Goal: Transaction & Acquisition: Purchase product/service

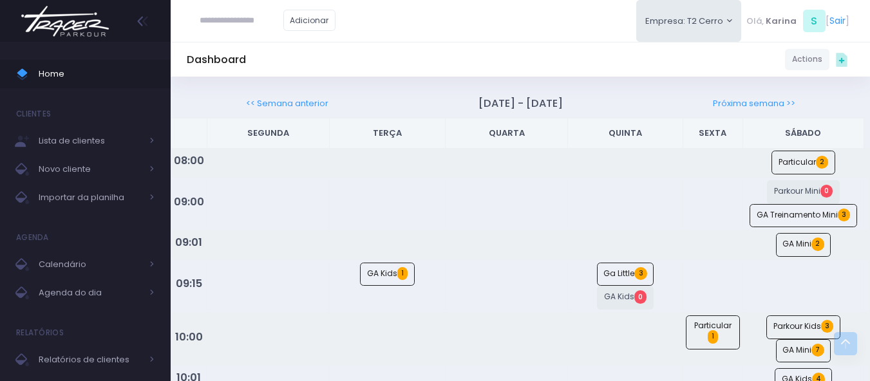
scroll to position [988, 0]
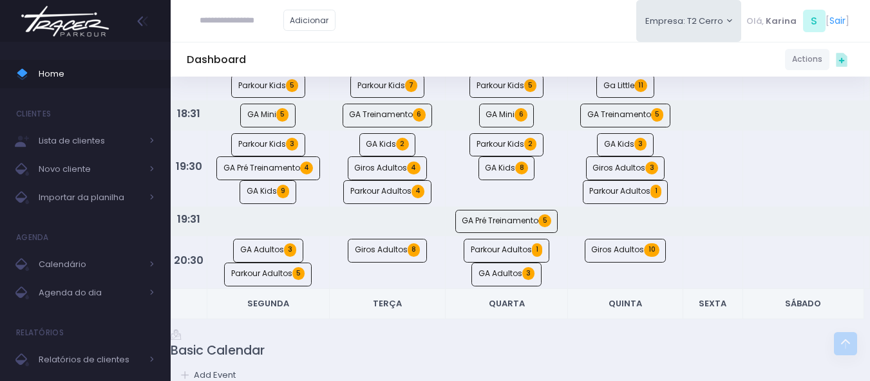
click at [71, 31] on img at bounding box center [65, 21] width 98 height 45
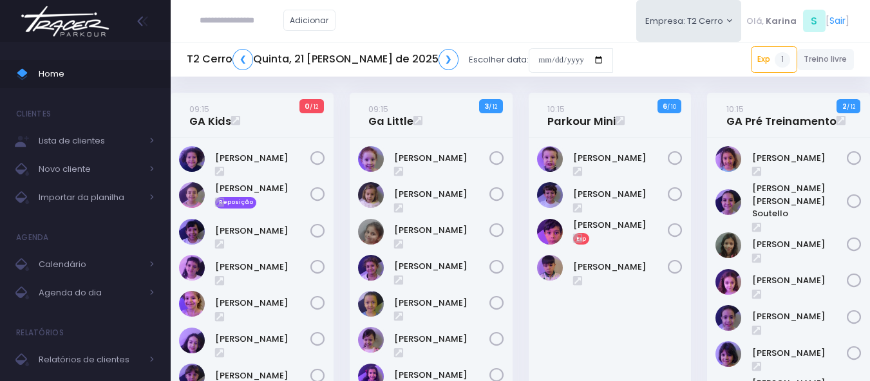
click at [79, 19] on img at bounding box center [65, 21] width 98 height 45
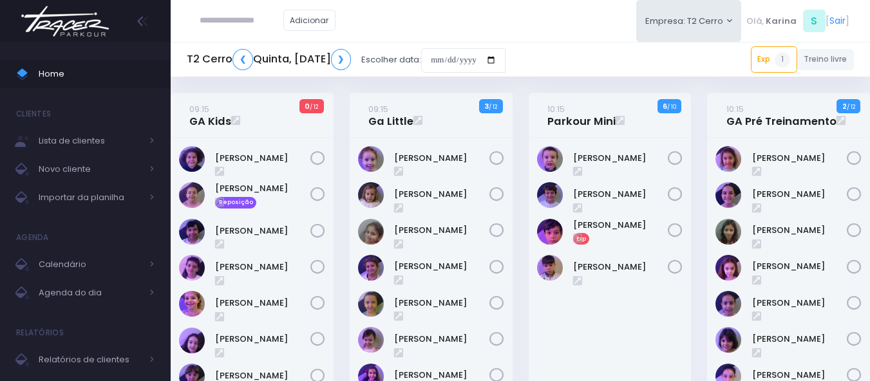
click at [78, 22] on img at bounding box center [65, 21] width 98 height 45
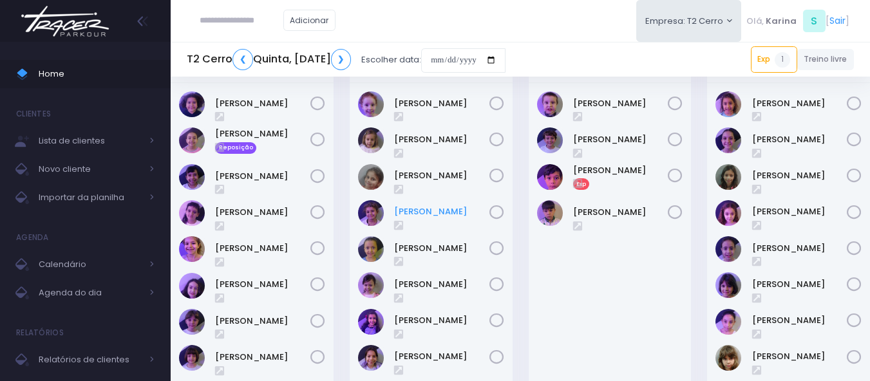
scroll to position [129, 0]
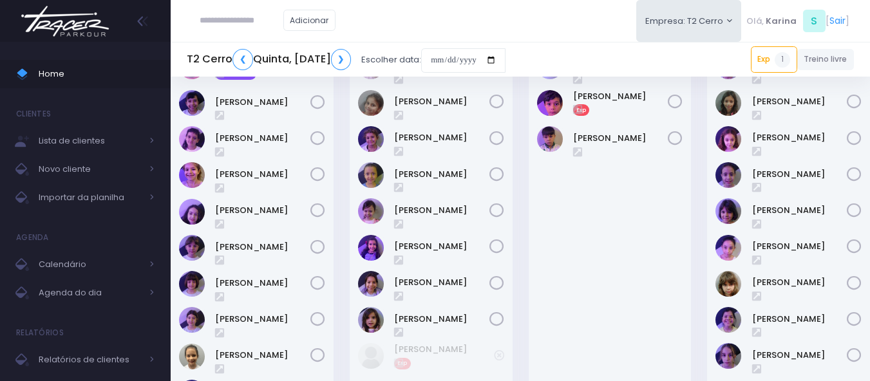
click at [260, 5] on div "Adicionar" at bounding box center [268, 20] width 162 height 41
type input "****"
type input "**********"
click at [270, 46] on link "Maya Ribeiro Martins" at bounding box center [261, 43] width 73 height 13
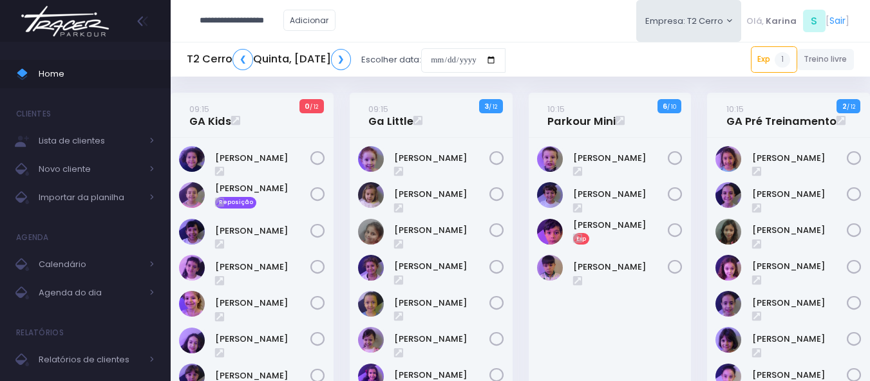
type input "**********"
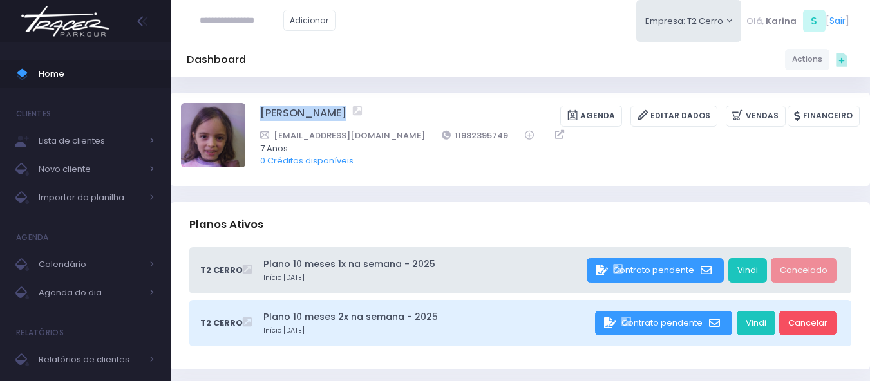
drag, startPoint x: 285, startPoint y: 111, endPoint x: 375, endPoint y: 113, distance: 90.2
click at [375, 113] on div "[PERSON_NAME] [GEOGRAPHIC_DATA] Editar Dados [GEOGRAPHIC_DATA] Financeiro [EMAI…" at bounding box center [520, 139] width 679 height 72
copy div "Maya Ribeiro Martins"
click at [77, 26] on img at bounding box center [65, 21] width 98 height 45
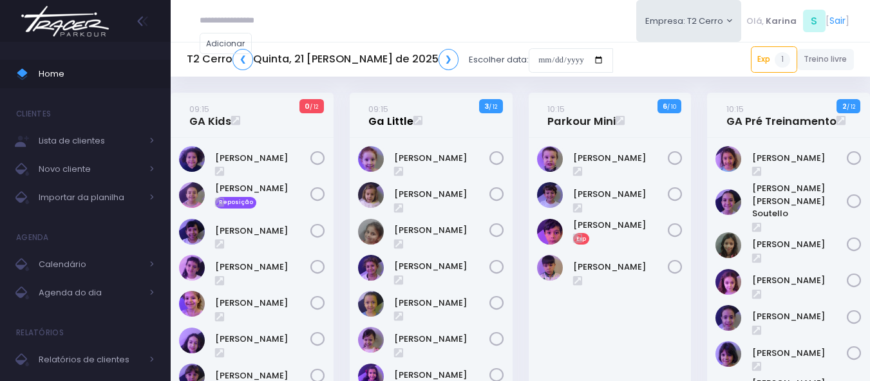
click at [383, 118] on link "09:15 Ga Little" at bounding box center [390, 115] width 45 height 26
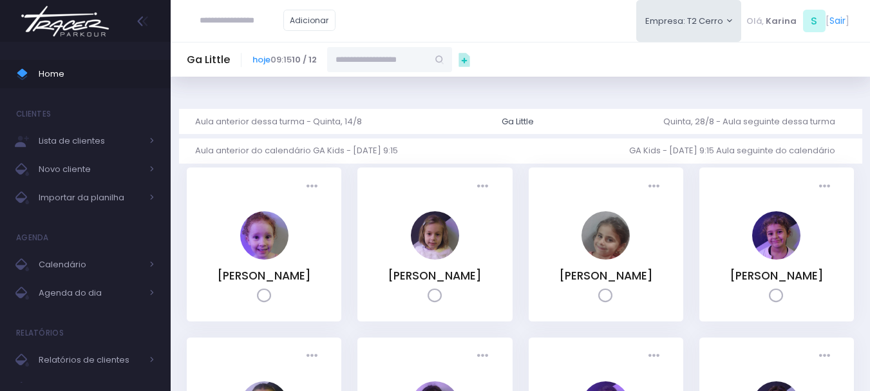
click at [390, 57] on input "text" at bounding box center [377, 59] width 100 height 24
paste input "**********"
click at [384, 79] on link "[PERSON_NAME]" at bounding box center [390, 82] width 75 height 13
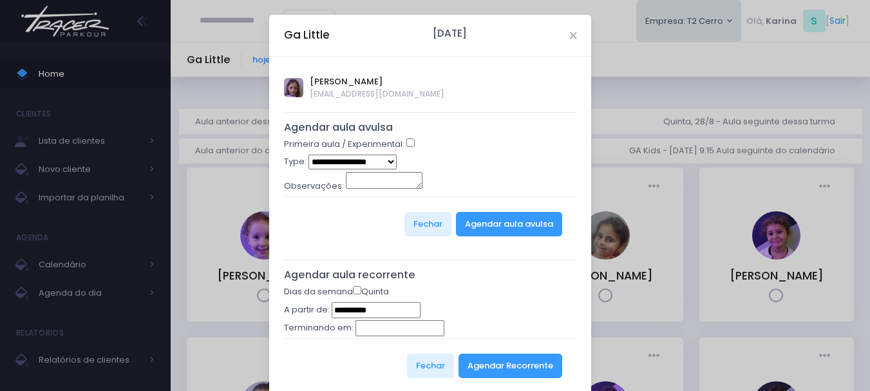
type input "**********"
click at [527, 369] on button "Agendar Recorrente" at bounding box center [511, 366] width 104 height 24
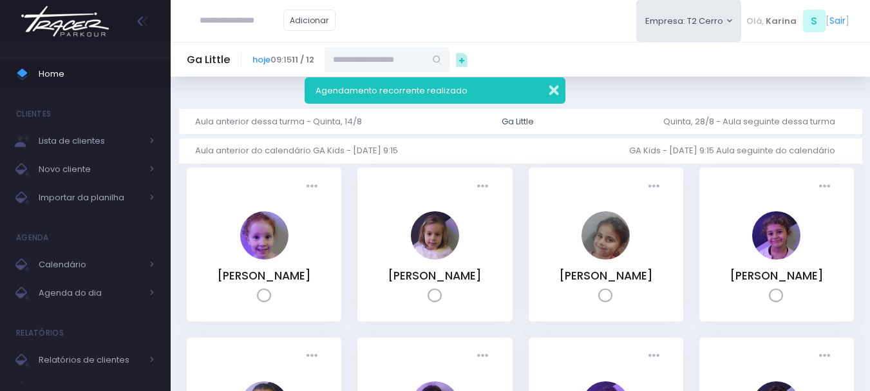
click at [558, 93] on button "button" at bounding box center [546, 88] width 26 height 15
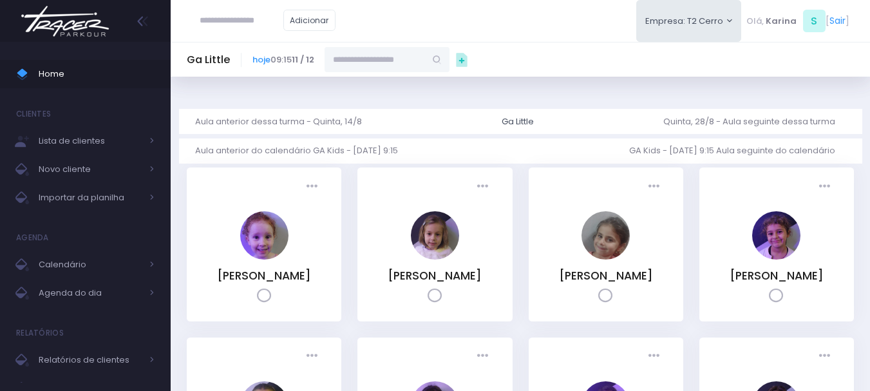
click at [370, 62] on input "text" at bounding box center [375, 59] width 100 height 24
paste input "**********"
click at [348, 64] on input "**********" at bounding box center [375, 59] width 100 height 24
click at [374, 78] on link "[PERSON_NAME]" at bounding box center [387, 82] width 75 height 13
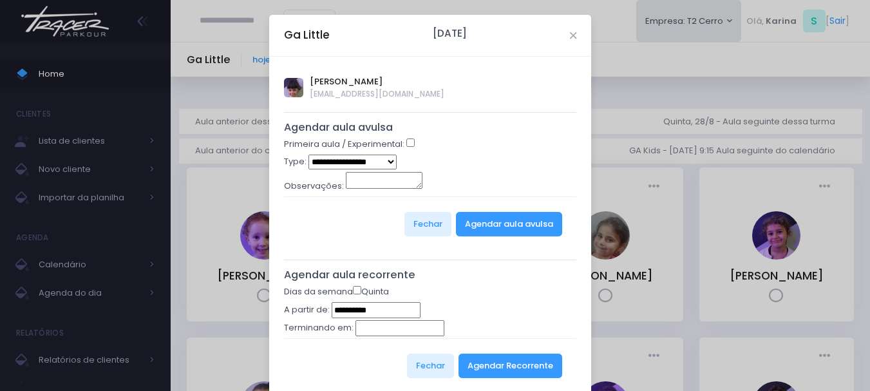
type input "**********"
click at [529, 373] on button "Agendar Recorrente" at bounding box center [511, 366] width 104 height 24
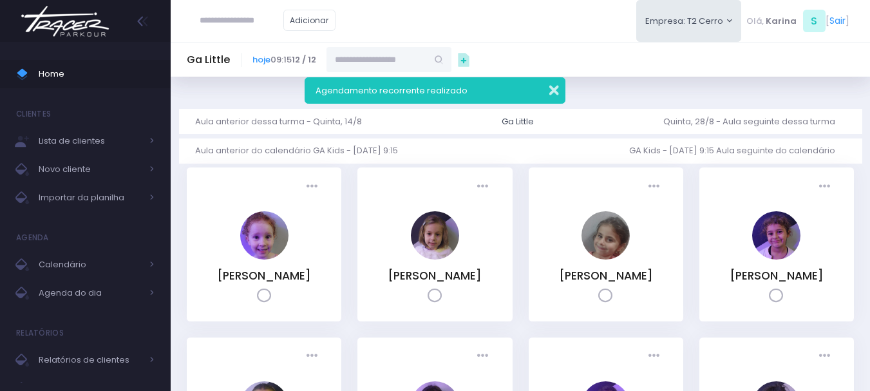
click at [553, 86] on button "button" at bounding box center [546, 88] width 26 height 15
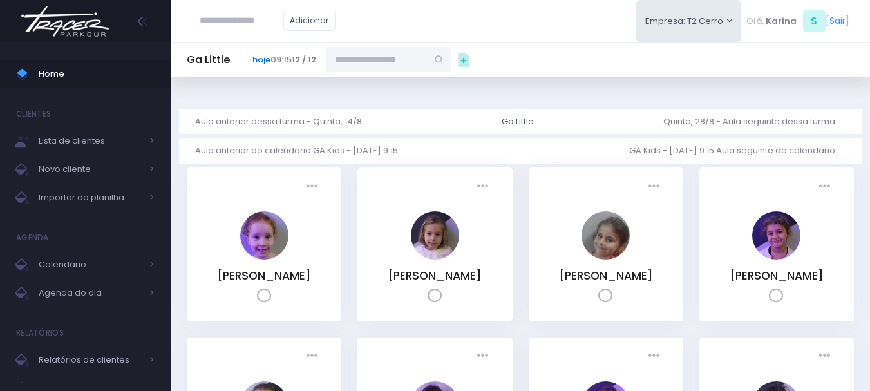
click at [258, 59] on link "hoje" at bounding box center [261, 59] width 18 height 12
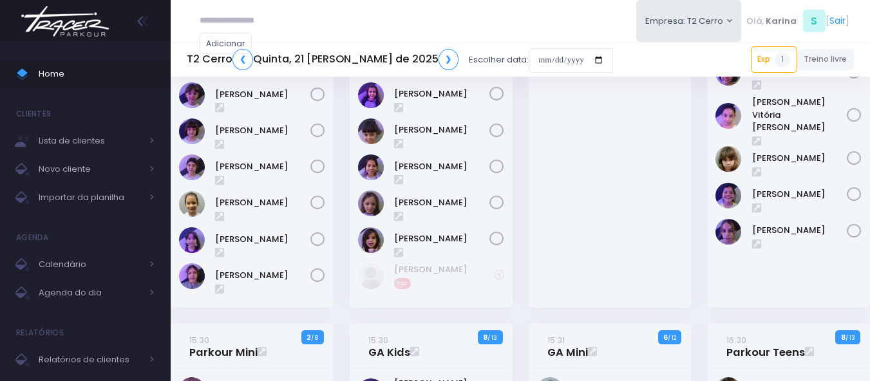
scroll to position [322, 0]
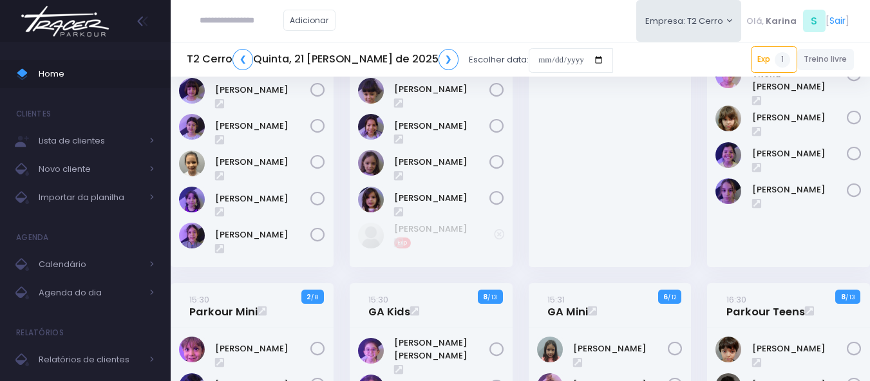
click at [454, 32] on div "Adicionar Empresa: T2 Cerro T1 Faria T2 Cerro T3 Santana T4 Pompeia" at bounding box center [520, 21] width 699 height 42
click at [454, 30] on div "Adicionar Empresa: T2 Cerro T1 Faria T2 Cerro T3 Santana T4 Pompeia" at bounding box center [520, 21] width 699 height 42
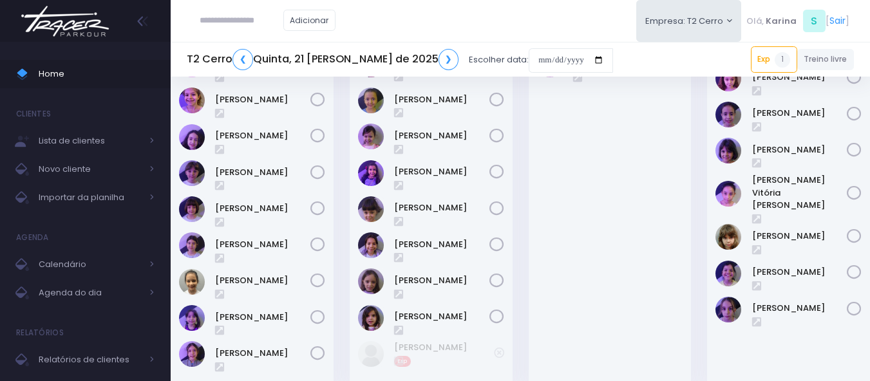
scroll to position [193, 0]
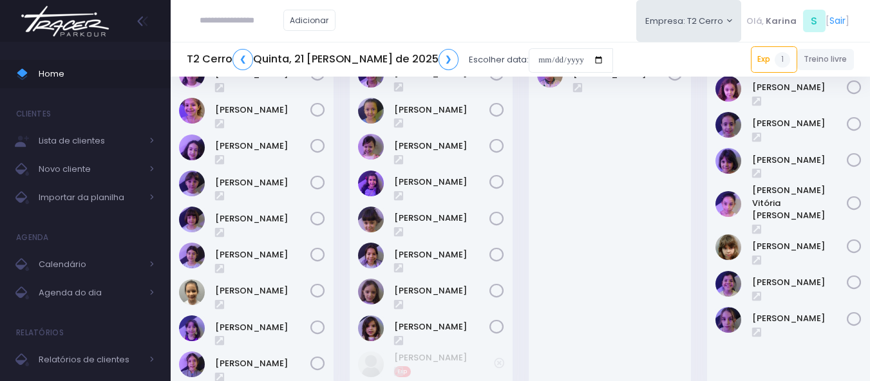
click at [598, 264] on div "Guilherme Soares" at bounding box center [610, 170] width 163 height 451
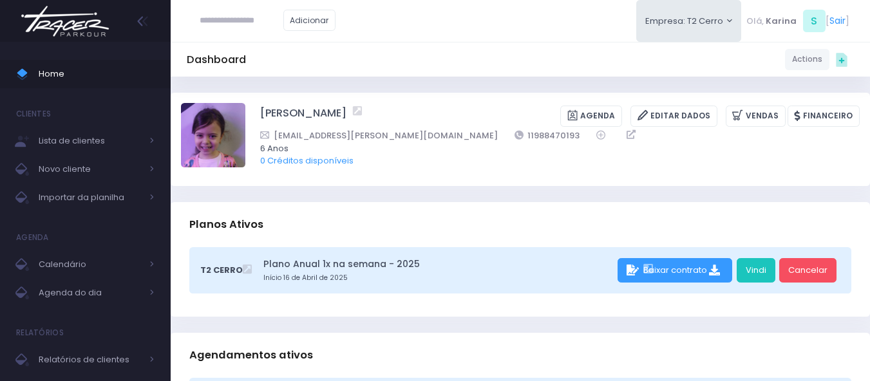
click at [759, 212] on div "Planos Ativos" at bounding box center [520, 224] width 699 height 45
click at [763, 269] on link "Vindi" at bounding box center [756, 270] width 39 height 24
click at [753, 104] on div "[PERSON_NAME] [GEOGRAPHIC_DATA] Editar Dados [GEOGRAPHIC_DATA] Financeiro [EMAI…" at bounding box center [560, 139] width 600 height 72
click at [756, 109] on link "Vendas" at bounding box center [756, 116] width 60 height 21
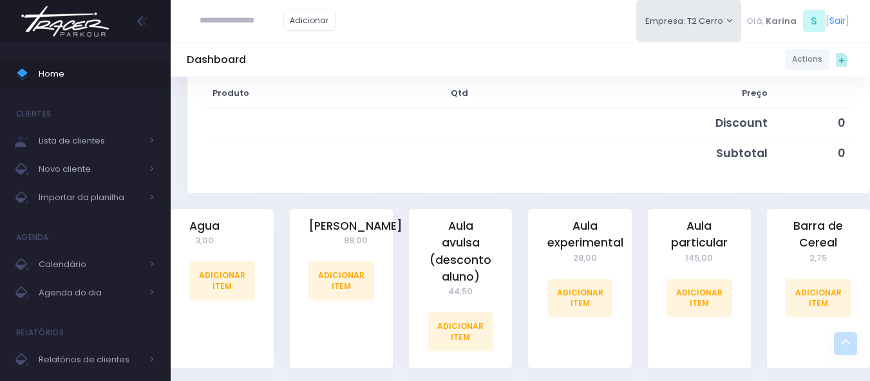
scroll to position [258, 0]
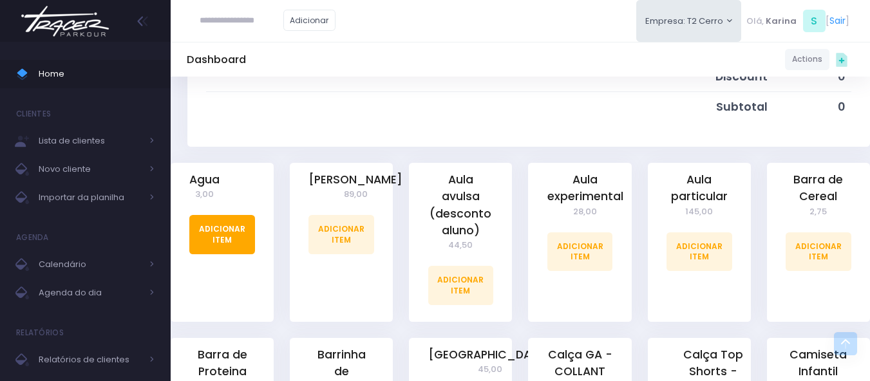
click at [207, 236] on link "Adicionar Item" at bounding box center [222, 234] width 66 height 39
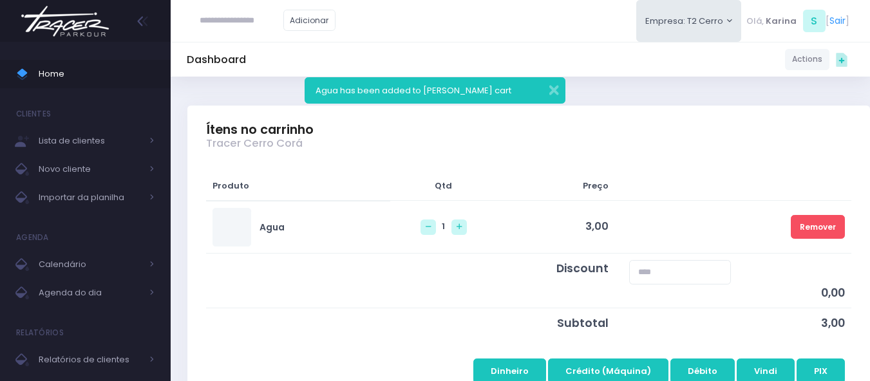
scroll to position [193, 0]
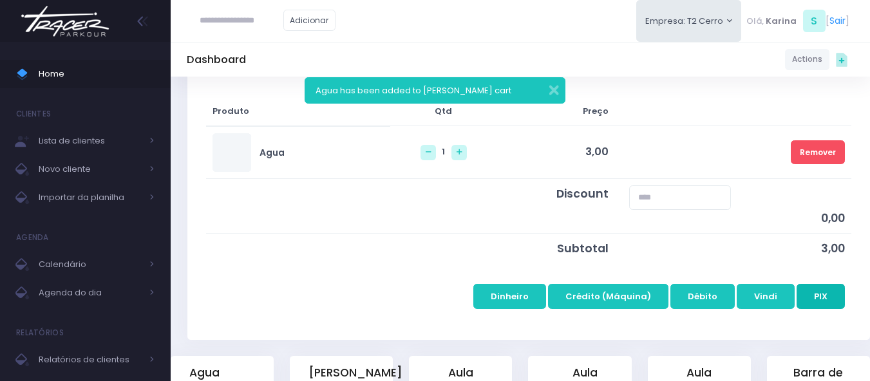
click at [833, 307] on button "PIX" at bounding box center [821, 296] width 48 height 24
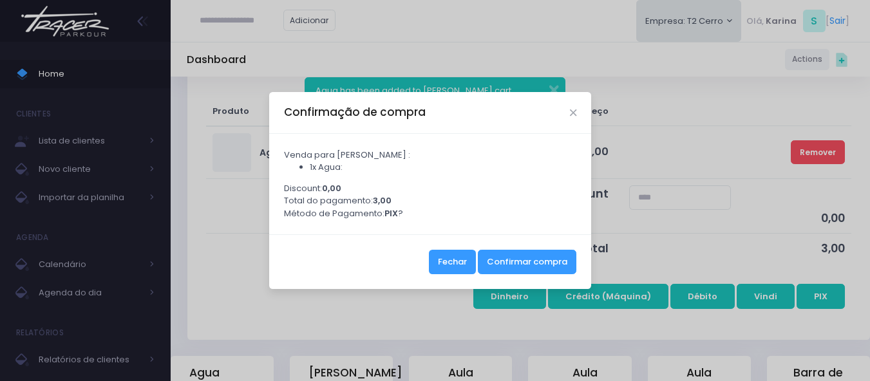
drag, startPoint x: 440, startPoint y: 269, endPoint x: 564, endPoint y: 283, distance: 125.2
click at [440, 268] on button "Fechar" at bounding box center [452, 262] width 47 height 24
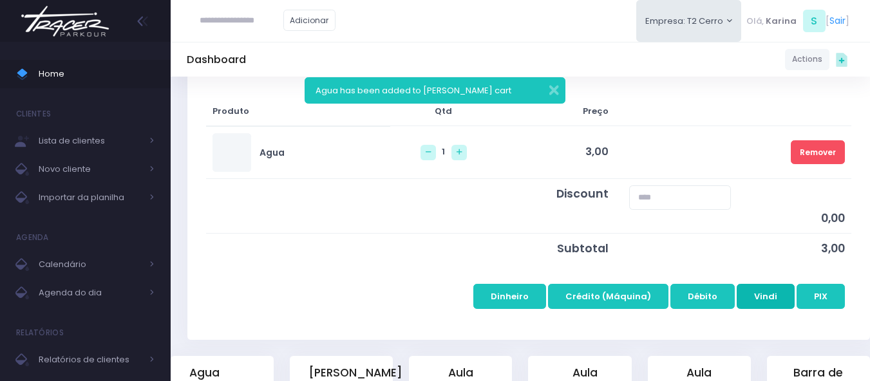
click at [764, 295] on button "Vindi" at bounding box center [766, 296] width 58 height 24
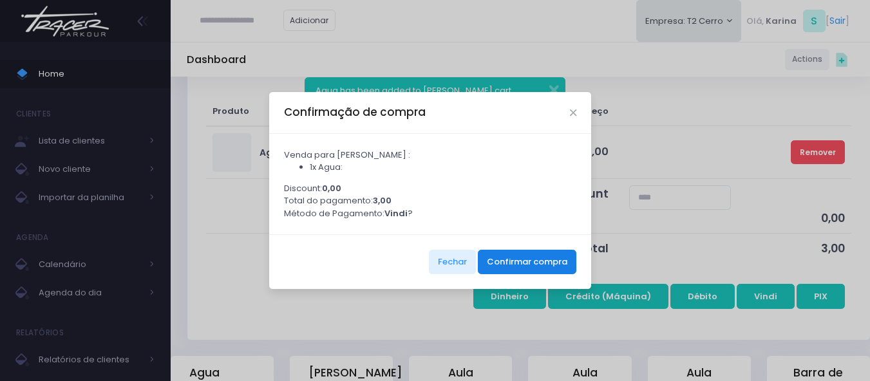
drag, startPoint x: 531, startPoint y: 272, endPoint x: 537, endPoint y: 268, distance: 7.5
click at [532, 270] on button "Confirmar compra" at bounding box center [527, 262] width 99 height 24
